Goal: Task Accomplishment & Management: Complete application form

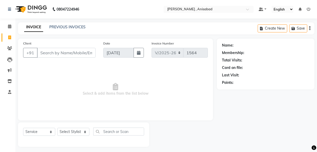
select select "6967"
select select "service"
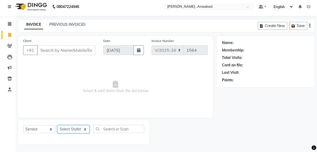
click at [84, 128] on select "Select Stylist ANIMA SINGH md [PERSON_NAME] [PERSON_NAME] [PERSON_NAME]" at bounding box center [73, 129] width 32 height 8
select select "55248"
click at [57, 125] on select "Select Stylist ANIMA SINGH md [PERSON_NAME] [PERSON_NAME] [PERSON_NAME]" at bounding box center [73, 129] width 32 height 8
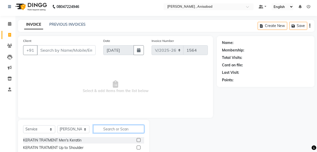
click at [110, 128] on input "text" at bounding box center [118, 129] width 51 height 8
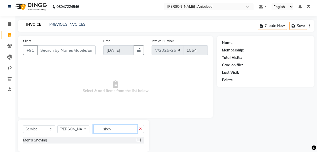
type input "shav"
click at [139, 140] on label at bounding box center [138, 140] width 4 height 4
click at [139, 140] on input "checkbox" at bounding box center [137, 139] width 3 height 3
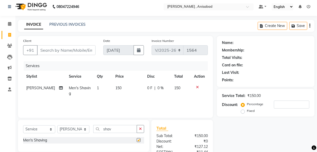
checkbox input "false"
click at [82, 51] on input "Client" at bounding box center [66, 50] width 58 height 10
type input "8"
type input "0"
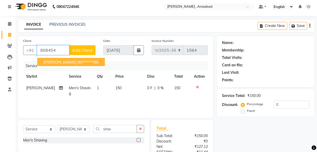
click at [81, 61] on ngb-highlight "80******86" at bounding box center [87, 61] width 21 height 5
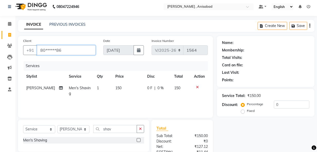
type input "80******86"
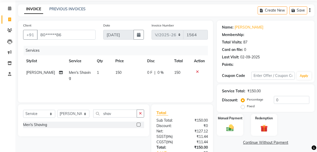
scroll to position [54, 0]
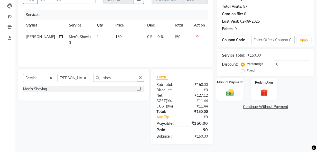
click at [229, 94] on img at bounding box center [229, 91] width 13 height 9
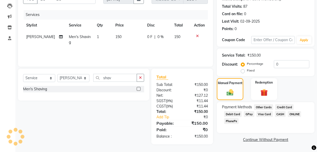
click at [279, 113] on span "CASH" at bounding box center [279, 114] width 11 height 6
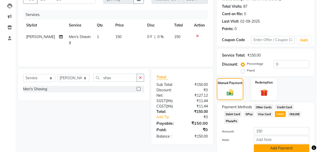
click at [280, 148] on button "Add Payment" at bounding box center [280, 148] width 55 height 8
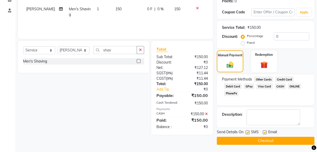
scroll to position [82, 0]
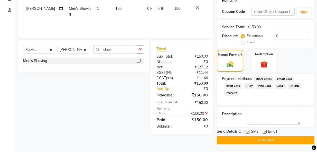
click at [276, 140] on button "Checkout" at bounding box center [264, 140] width 97 height 8
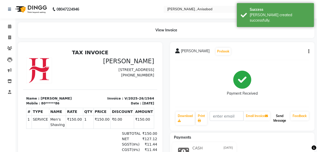
click at [280, 121] on button "Send Message" at bounding box center [279, 117] width 17 height 13
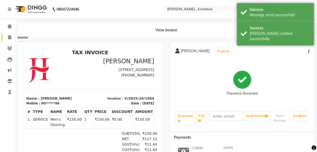
click at [11, 37] on icon at bounding box center [9, 37] width 3 height 4
select select "service"
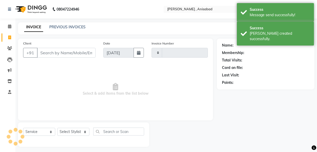
scroll to position [3, 0]
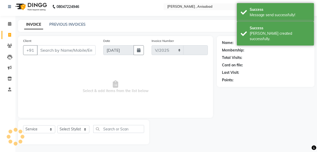
select select "6967"
type input "1565"
